Goal: Task Accomplishment & Management: Use online tool/utility

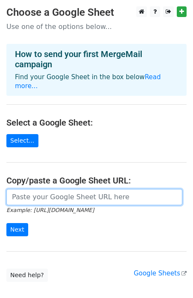
click at [23, 189] on input "url" at bounding box center [94, 197] width 176 height 16
click at [46, 189] on input "url" at bounding box center [94, 197] width 176 height 16
paste input "https://docs.google.com/spreadsheets/d/14E_ySzV4SLZuPZc1D37V6D2Y1mEmzjpSx4qvr-a…"
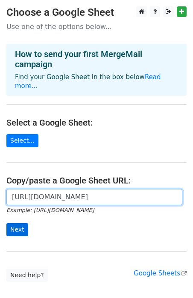
type input "https://docs.google.com/spreadsheets/d/14E_ySzV4SLZuPZc1D37V6D2Y1mEmzjpSx4qvr-a…"
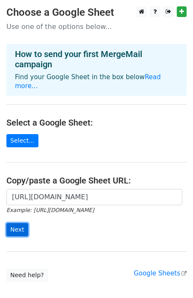
click at [19, 223] on input "Next" at bounding box center [17, 229] width 22 height 13
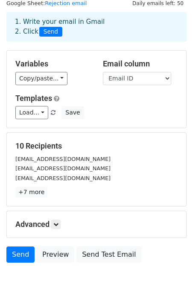
scroll to position [30, 0]
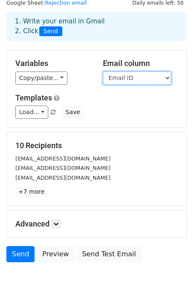
click at [139, 73] on select "First name Email ID" at bounding box center [137, 78] width 68 height 13
click at [103, 72] on select "First name Email ID" at bounding box center [137, 78] width 68 height 13
click at [137, 77] on select "First name Email ID" at bounding box center [137, 78] width 68 height 13
click at [103, 72] on select "First name Email ID" at bounding box center [137, 78] width 68 height 13
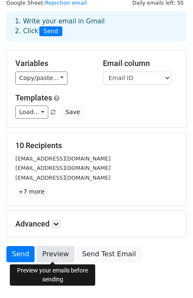
click at [46, 248] on link "Preview" at bounding box center [55, 254] width 37 height 16
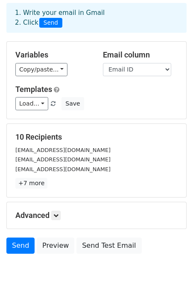
scroll to position [66, 0]
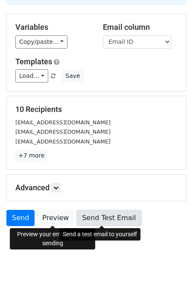
click at [101, 219] on link "Send Test Email" at bounding box center [108, 218] width 65 height 16
